Goal: Task Accomplishment & Management: Complete application form

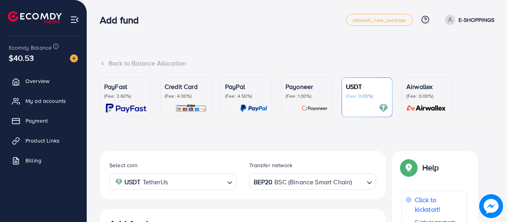
scroll to position [157, 0]
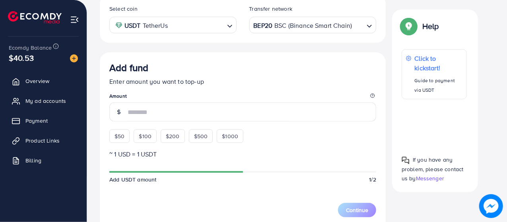
click at [48, 101] on span "My ad accounts" at bounding box center [45, 101] width 41 height 8
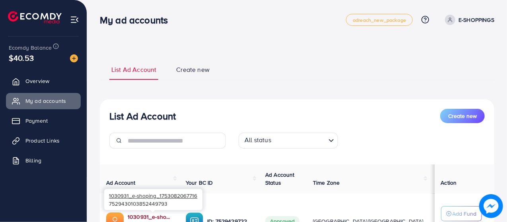
click at [151, 219] on link "1030931_e-shoping_1753082067716" at bounding box center [150, 217] width 45 height 8
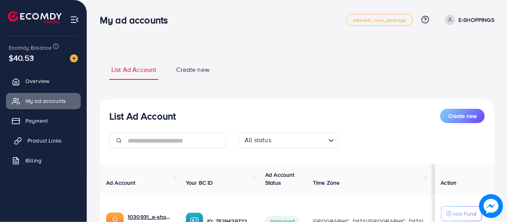
click at [50, 137] on span "Product Links" at bounding box center [44, 141] width 34 height 8
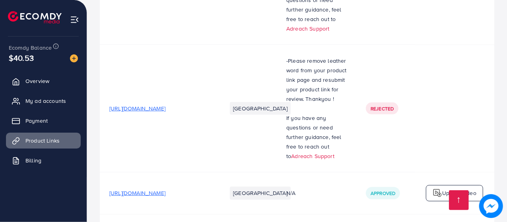
scroll to position [199, 0]
click at [166, 110] on span "[URL][DOMAIN_NAME]" at bounding box center [137, 109] width 56 height 8
click at [166, 197] on span "[URL][DOMAIN_NAME]" at bounding box center [137, 193] width 56 height 8
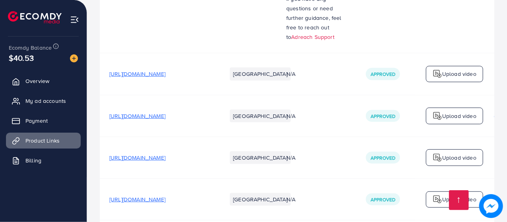
scroll to position [358, 0]
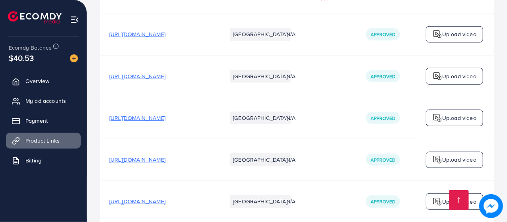
click at [166, 118] on span "[URL][DOMAIN_NAME]" at bounding box center [137, 118] width 56 height 8
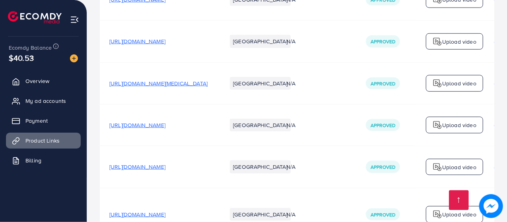
scroll to position [557, 0]
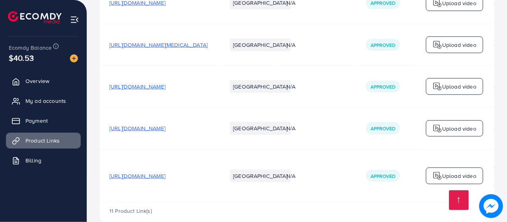
click at [166, 131] on span "[URL][DOMAIN_NAME]" at bounding box center [137, 129] width 56 height 8
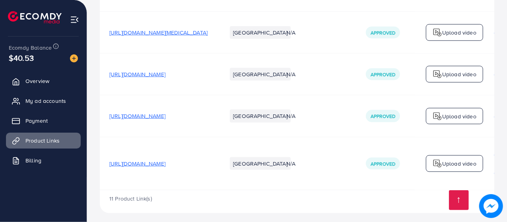
scroll to position [576, 0]
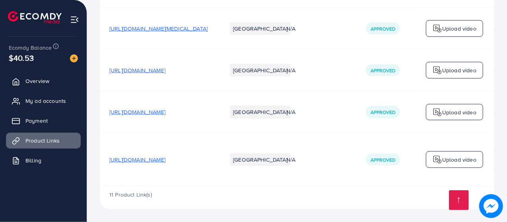
click at [166, 110] on span "[URL][DOMAIN_NAME]" at bounding box center [137, 112] width 56 height 8
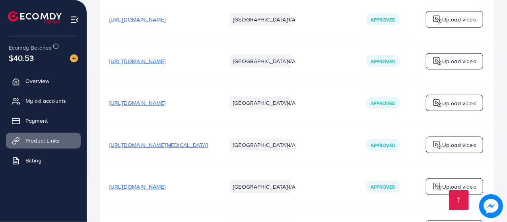
scroll to position [417, 0]
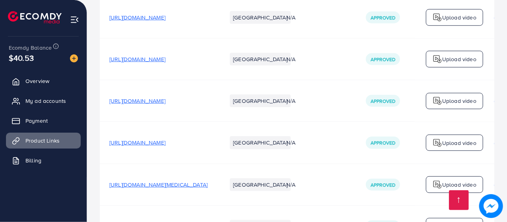
click at [166, 61] on span "[URL][DOMAIN_NAME]" at bounding box center [137, 59] width 56 height 8
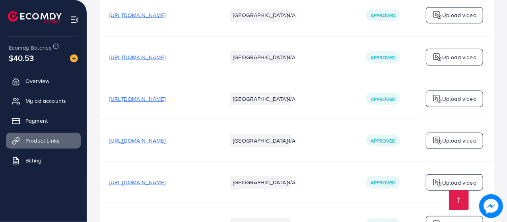
scroll to position [337, 0]
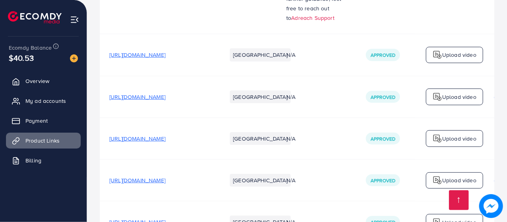
click at [151, 58] on span "[URL][DOMAIN_NAME]" at bounding box center [137, 55] width 56 height 8
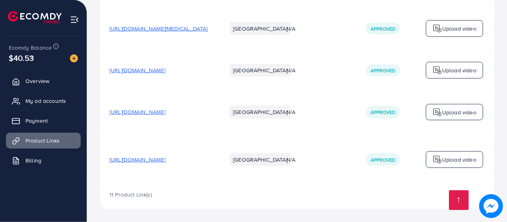
scroll to position [576, 0]
click at [166, 158] on span "[URL][DOMAIN_NAME]" at bounding box center [137, 160] width 56 height 8
click at [160, 110] on span "[URL][DOMAIN_NAME]" at bounding box center [137, 112] width 56 height 8
click at [166, 110] on span "[URL][DOMAIN_NAME]" at bounding box center [137, 112] width 56 height 8
click at [466, 204] on link at bounding box center [459, 201] width 20 height 20
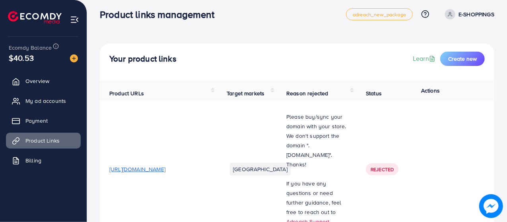
scroll to position [0, 0]
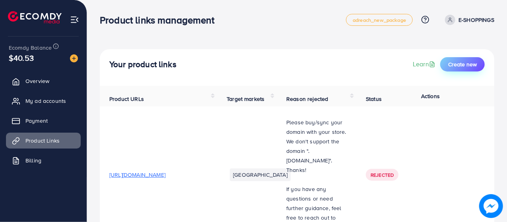
click at [465, 62] on span "Create new" at bounding box center [463, 64] width 29 height 8
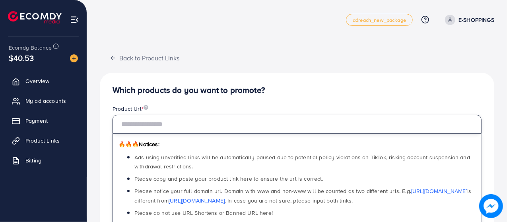
click at [200, 127] on input "text" at bounding box center [297, 124] width 369 height 19
paste input "**********"
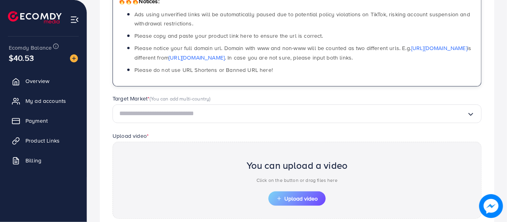
scroll to position [159, 0]
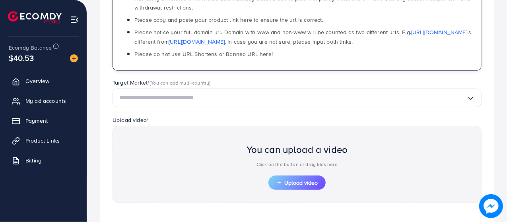
type input "**********"
click at [238, 96] on input "Search for option" at bounding box center [293, 98] width 348 height 12
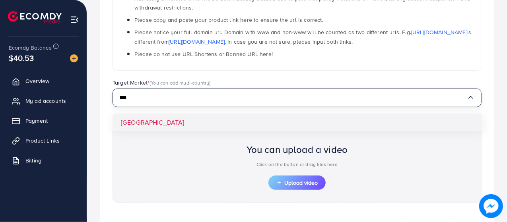
type input "***"
click at [240, 121] on div "**********" at bounding box center [297, 94] width 395 height 361
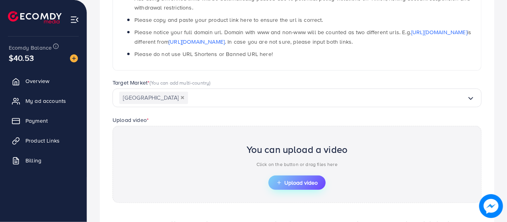
click at [294, 184] on span "Upload video" at bounding box center [297, 183] width 41 height 6
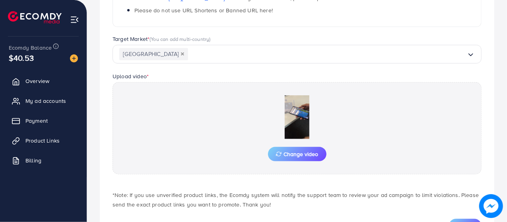
scroll to position [238, 0]
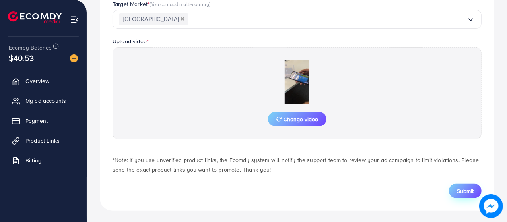
click at [473, 187] on span "Submit" at bounding box center [465, 191] width 17 height 8
